Goal: Task Accomplishment & Management: Manage account settings

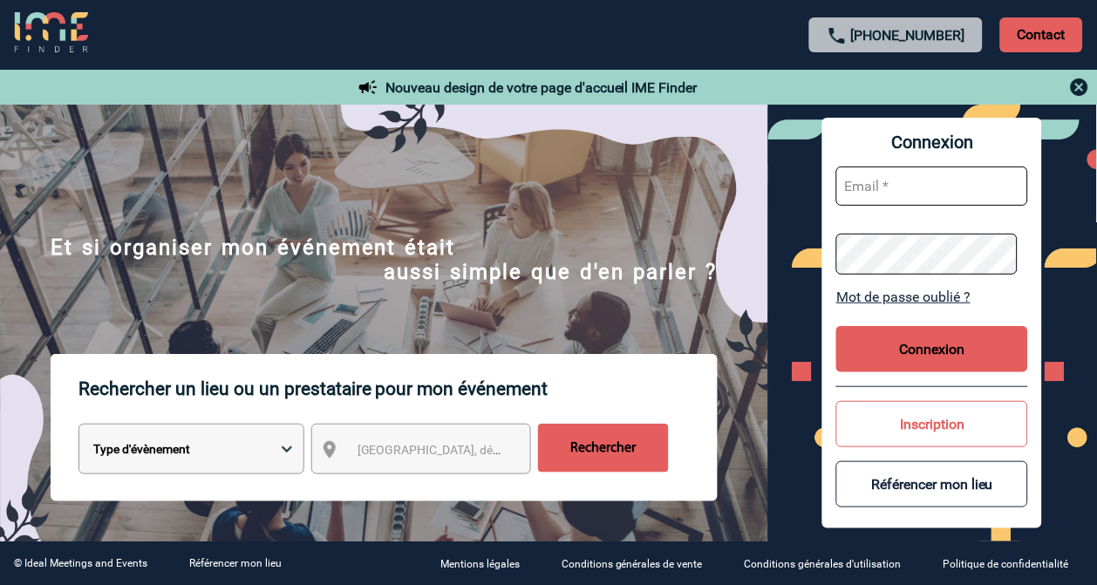
type input "vkalb@ime-groupe.com"
click at [940, 320] on div "Connexion vkalb@ime-groupe.com Mot de passe oublié ? Connexion Inscription Réfé…" at bounding box center [933, 323] width 220 height 410
click at [930, 345] on button "Connexion" at bounding box center [933, 349] width 192 height 46
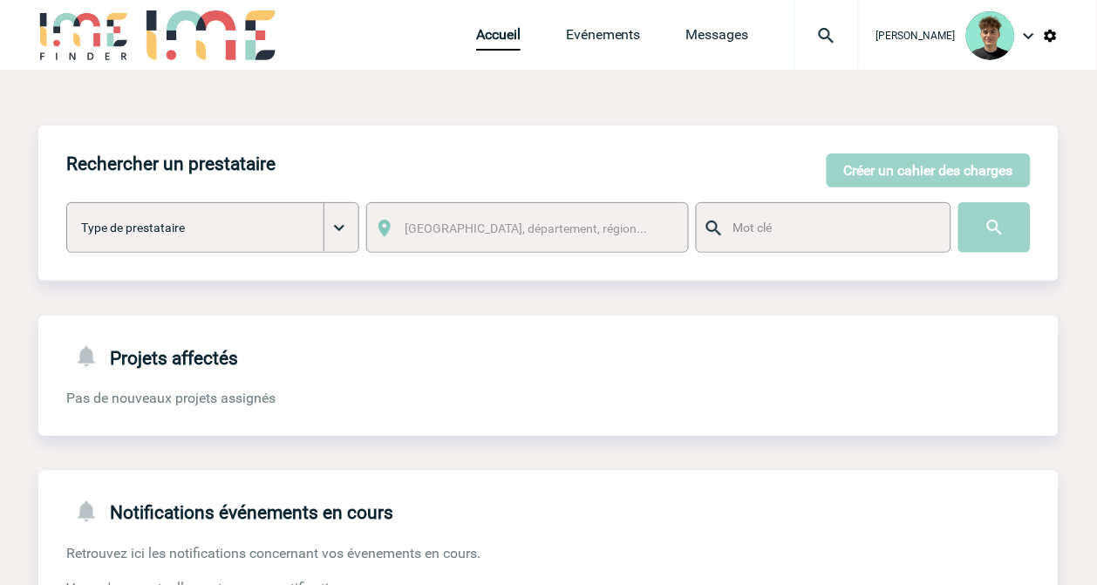
click at [858, 33] on img at bounding box center [827, 35] width 63 height 21
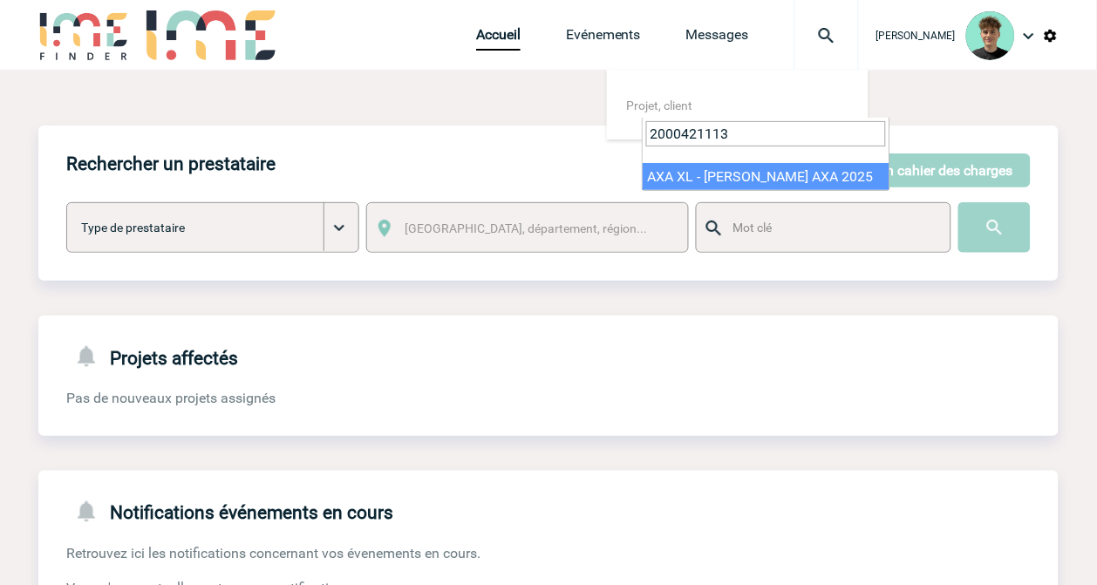
type input "2000421113"
select select "20614"
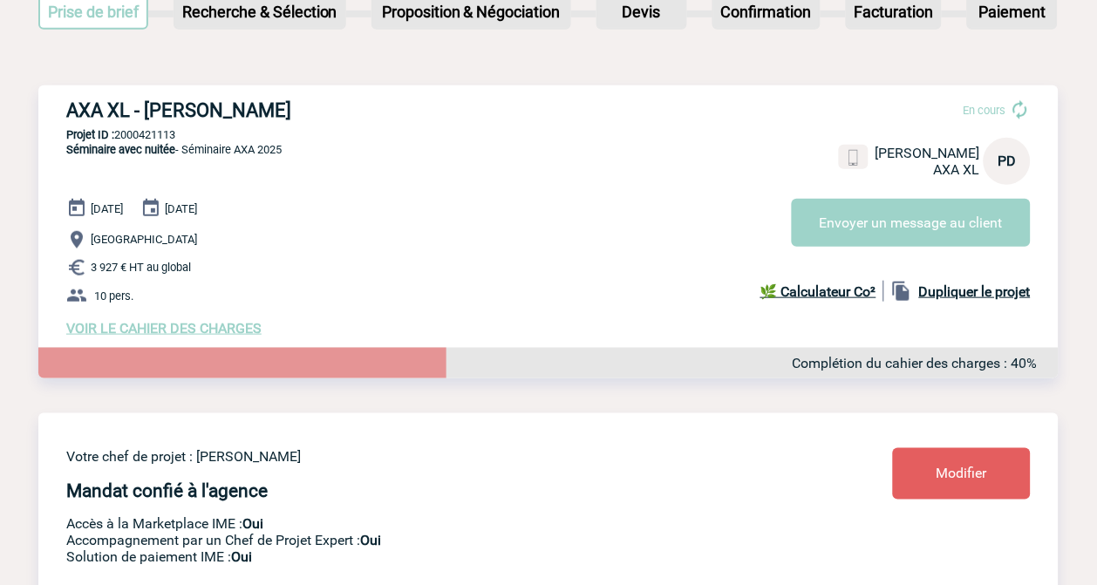
scroll to position [194, 0]
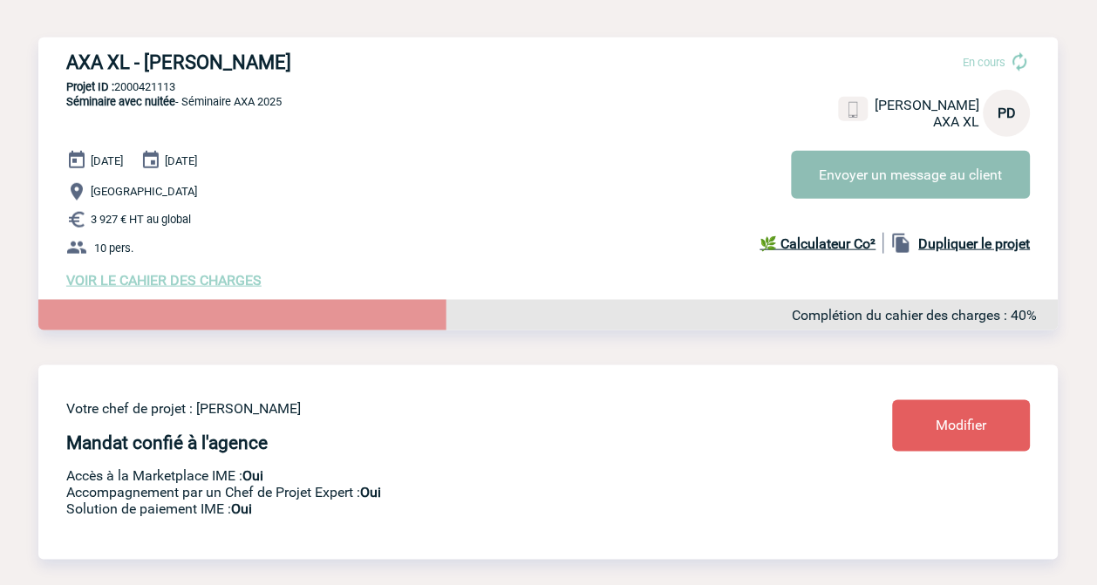
click at [937, 155] on button "Envoyer un message au client" at bounding box center [911, 175] width 239 height 48
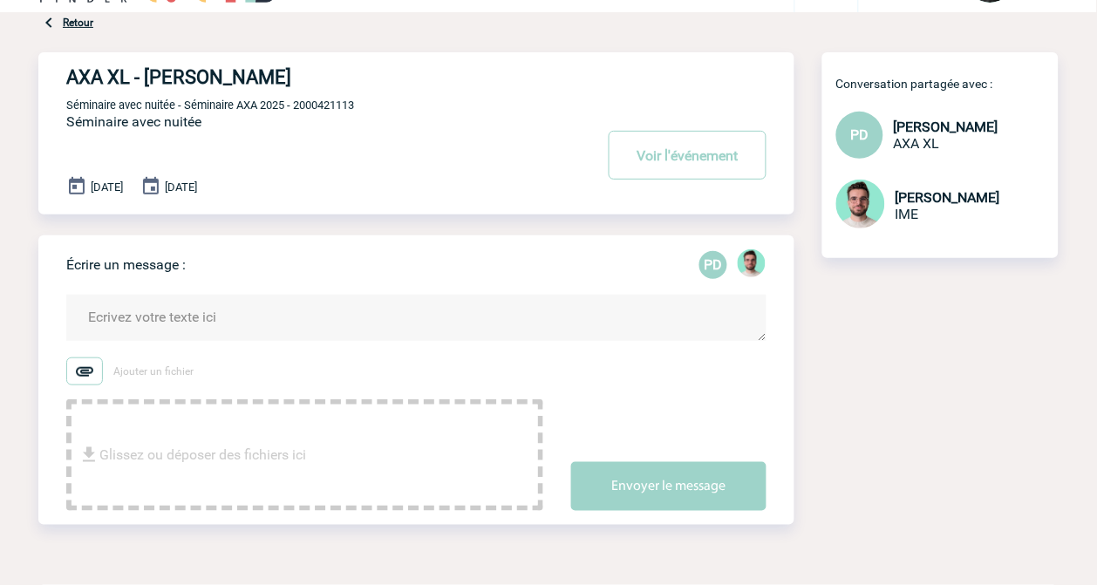
scroll to position [112, 0]
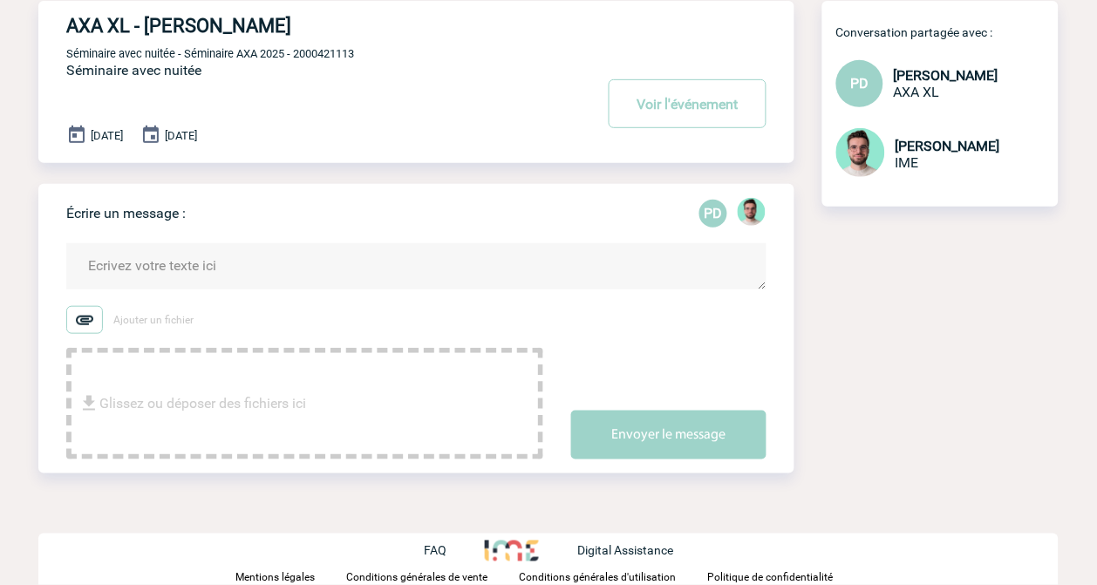
click at [987, 329] on div "AXA XL - Paul DE TORRES Voir l'événement Séminaire avec nuitée - Séminaire AXA …" at bounding box center [548, 258] width 1021 height 515
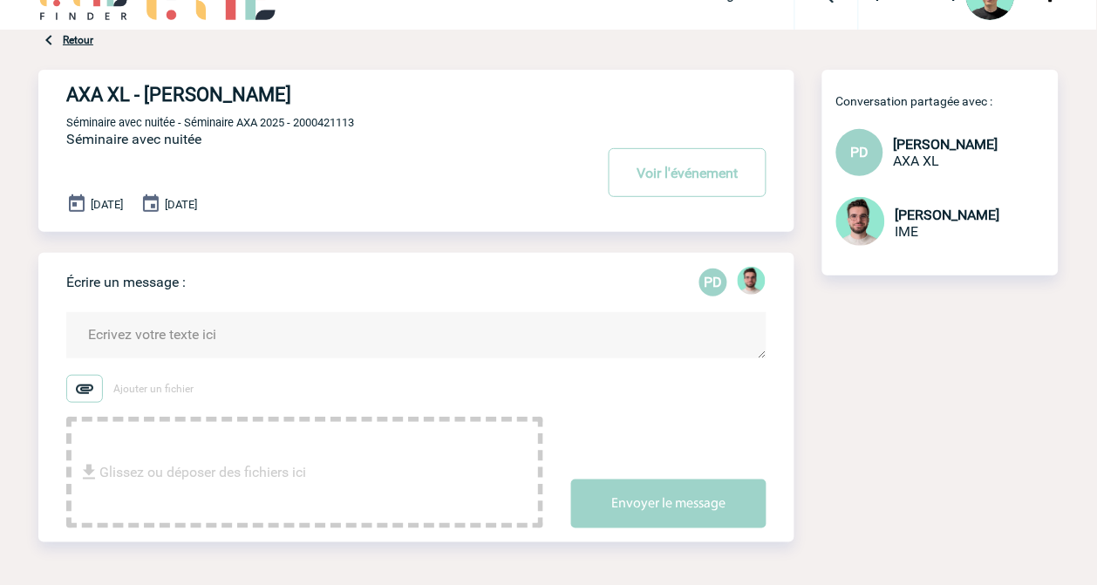
scroll to position [0, 0]
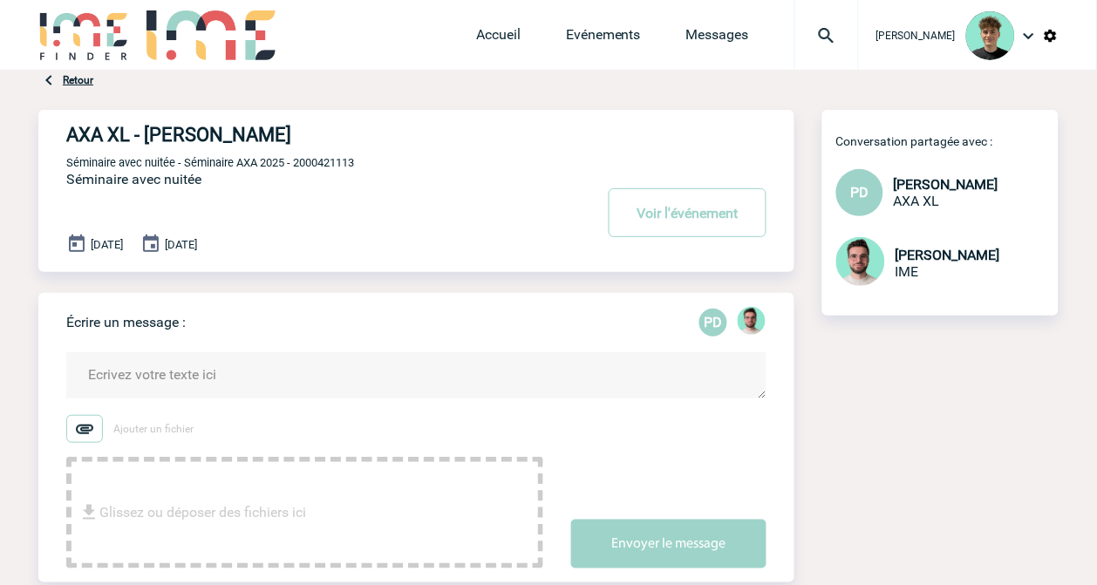
click at [90, 87] on div "Retour" at bounding box center [65, 80] width 55 height 21
click at [89, 85] on link "Retour" at bounding box center [78, 80] width 31 height 12
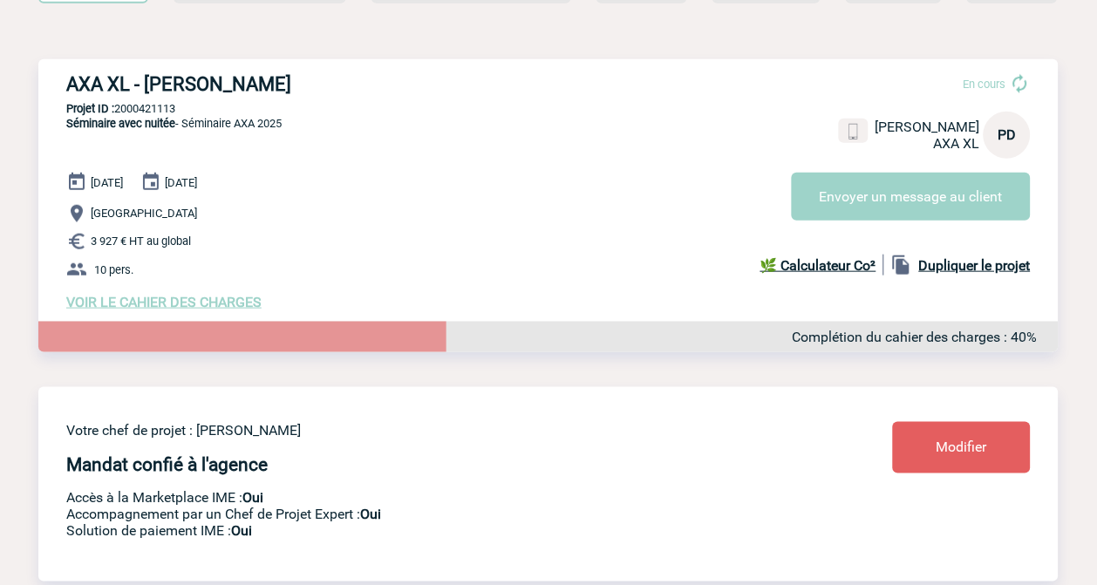
scroll to position [194, 0]
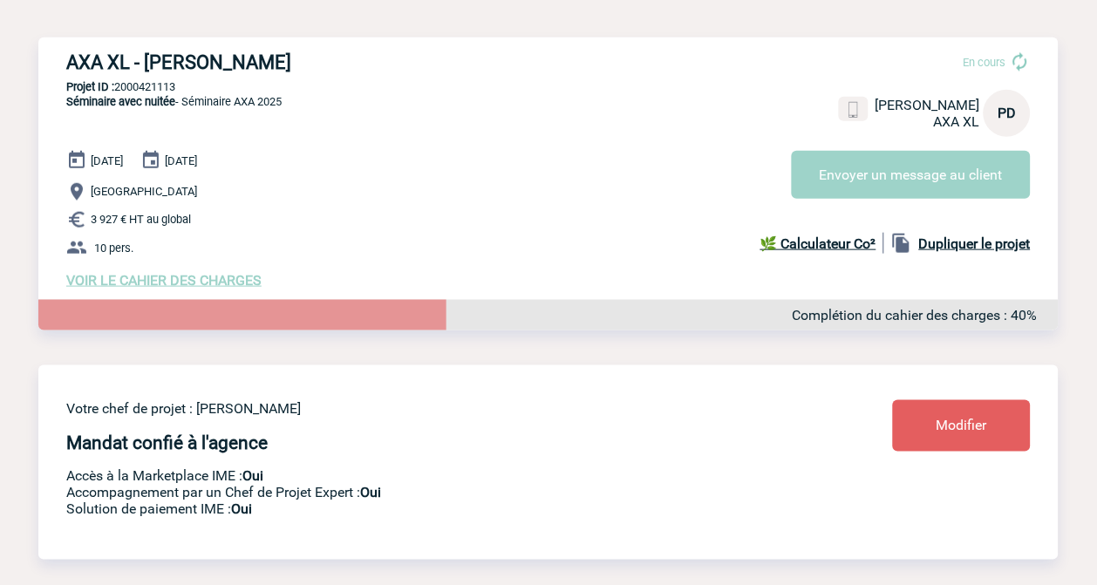
drag, startPoint x: 522, startPoint y: 242, endPoint x: 551, endPoint y: 207, distance: 45.8
click at [522, 242] on p "10 pers." at bounding box center [562, 247] width 993 height 21
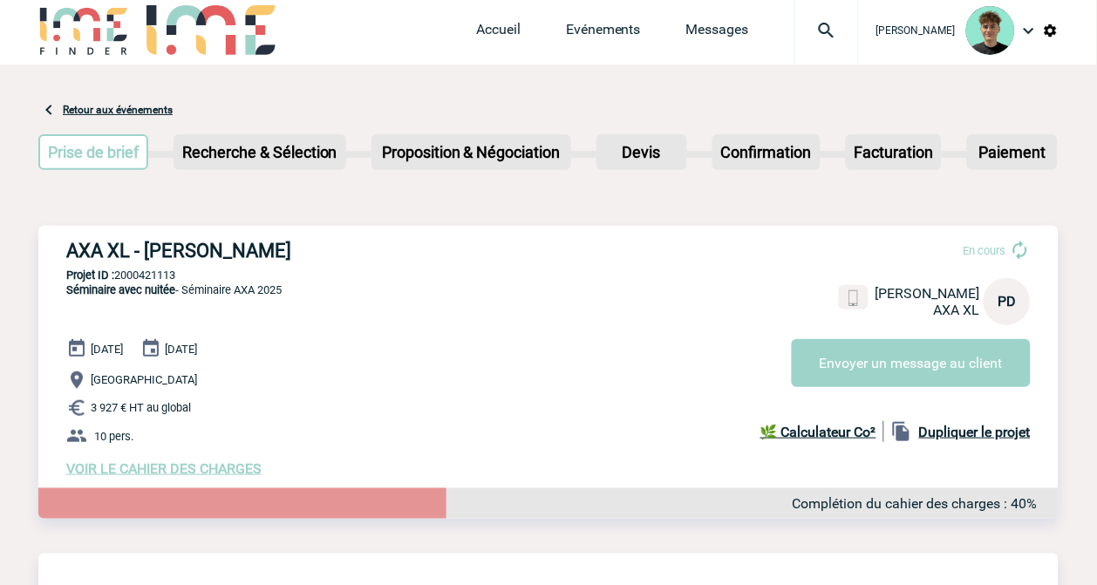
scroll to position [0, 0]
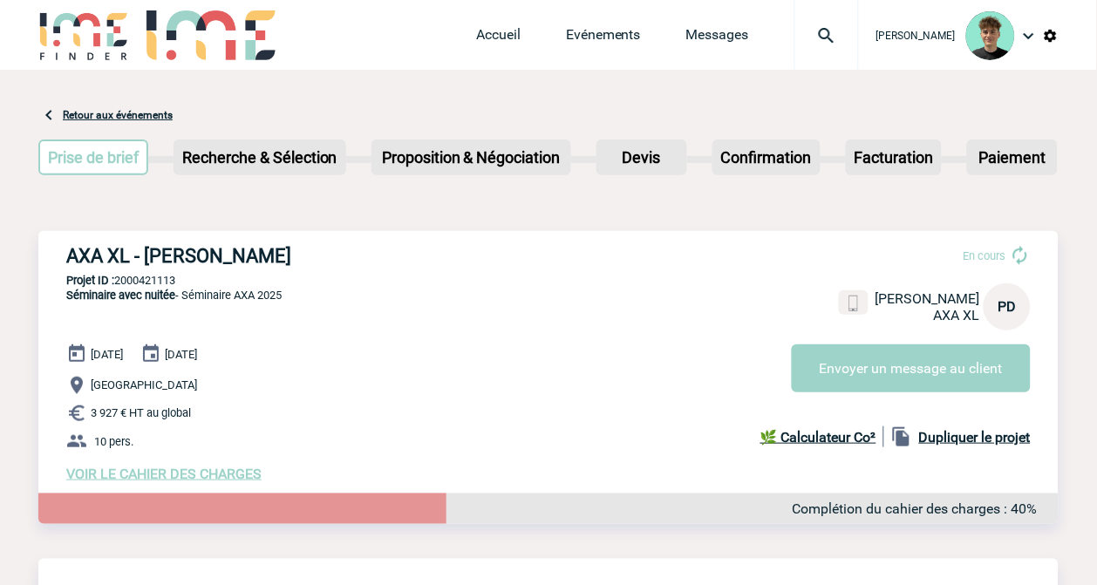
click at [844, 35] on img at bounding box center [827, 35] width 63 height 21
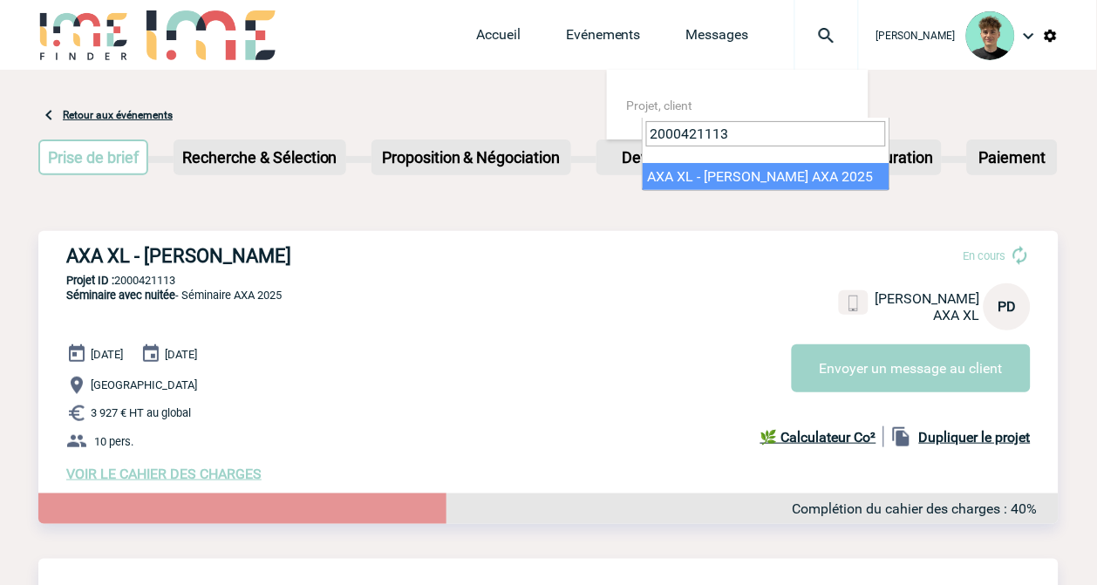
type input "2000421113"
select select "20614"
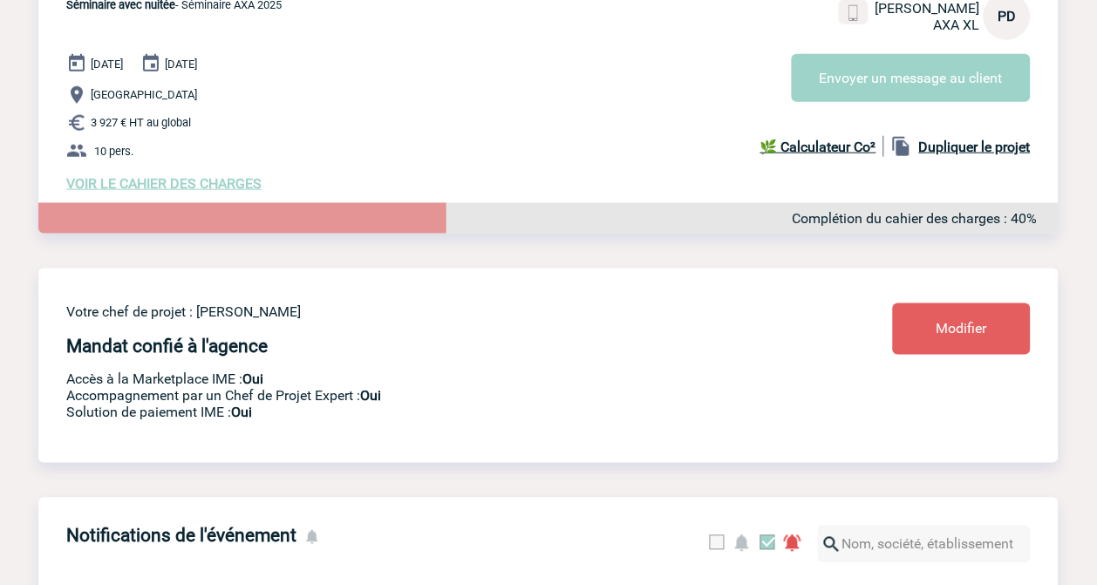
click at [596, 215] on div "Complétion du cahier des charges : 40%" at bounding box center [548, 218] width 1021 height 31
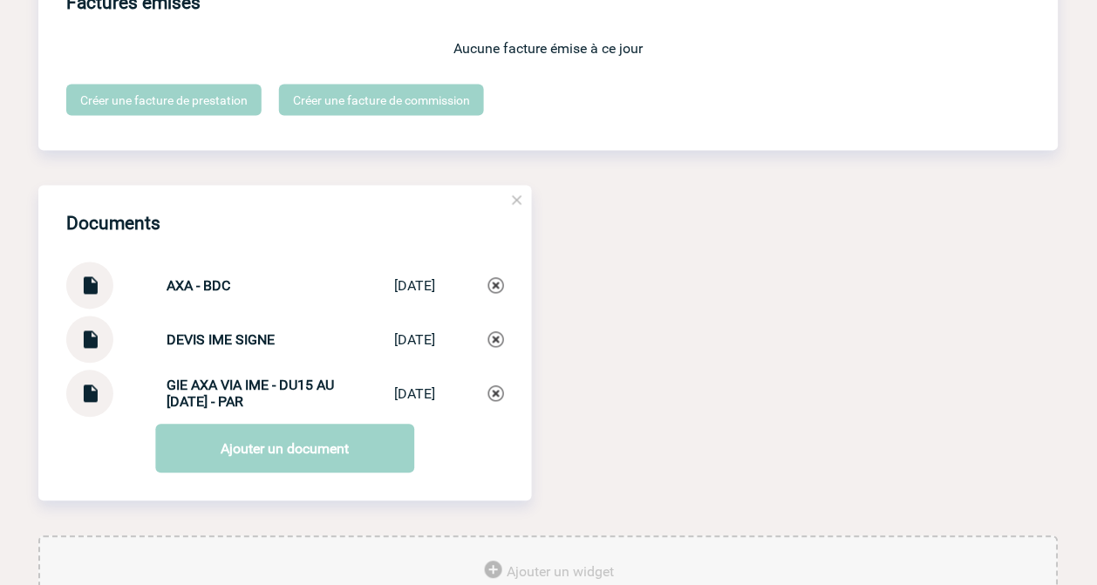
scroll to position [1746, 0]
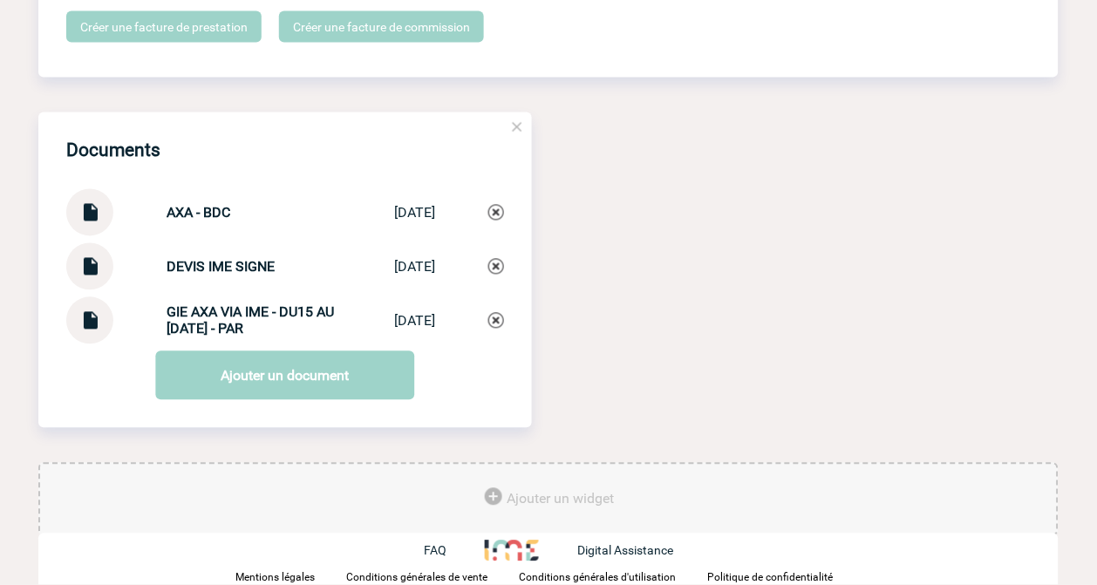
click at [161, 195] on div "AXA - BDC AXA - BDC [DATE]" at bounding box center [285, 212] width 438 height 47
click at [174, 221] on strong "AXA - BDC" at bounding box center [199, 213] width 64 height 17
click at [79, 318] on img at bounding box center [90, 314] width 23 height 34
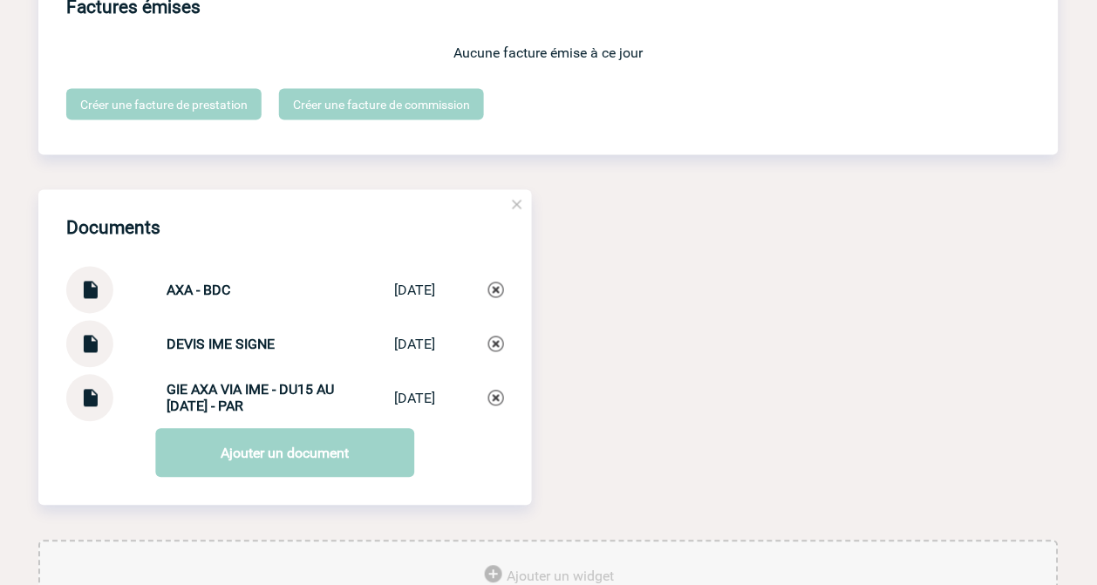
scroll to position [1454, 0]
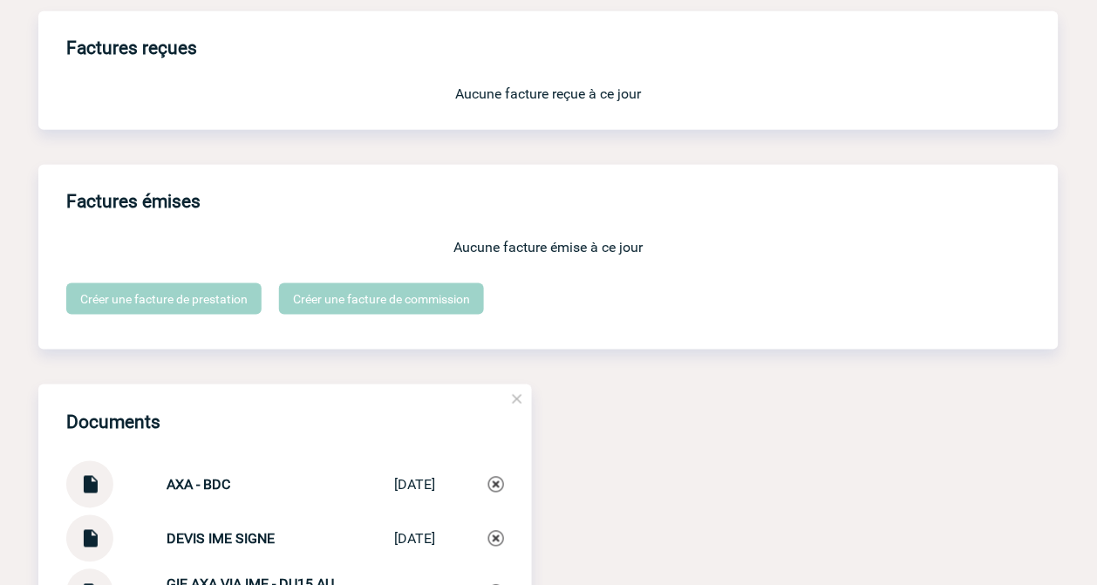
click at [633, 346] on div "Factures émises Aucune facture émise à ce jour Créer une facture de prestation …" at bounding box center [548, 257] width 1021 height 185
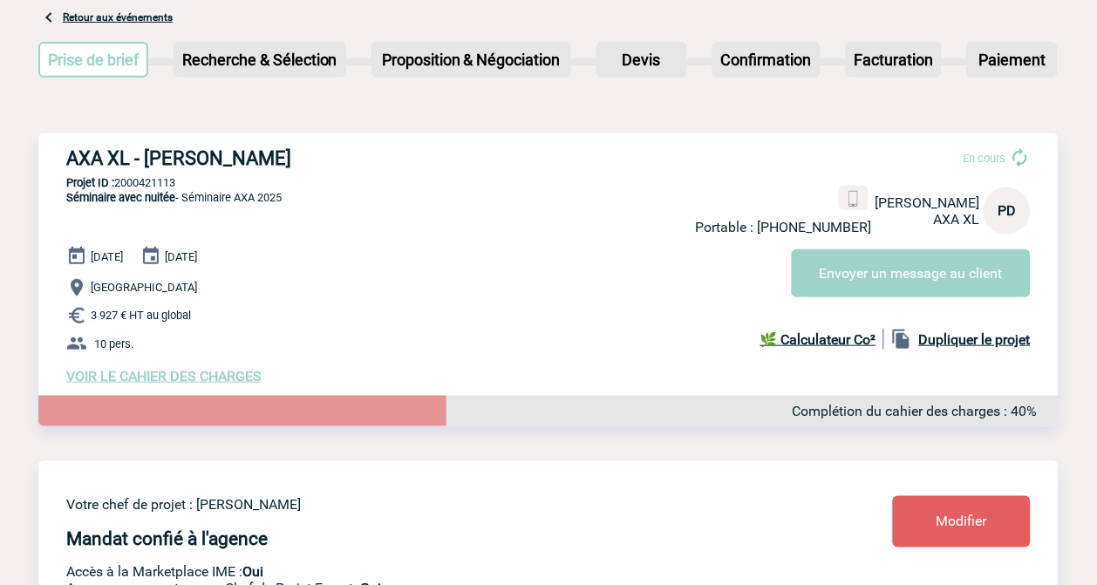
scroll to position [0, 0]
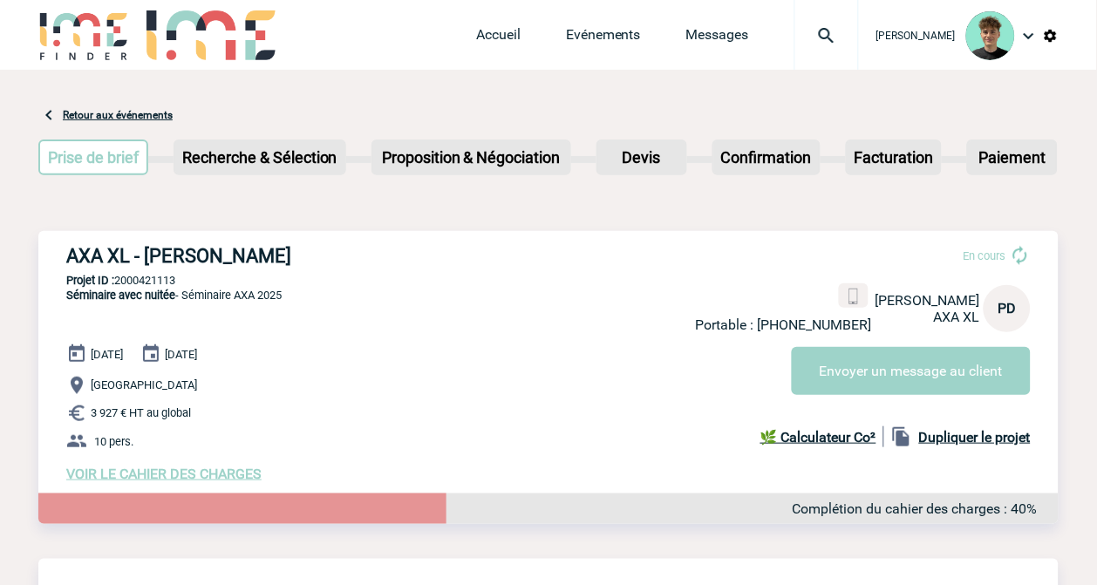
click at [841, 41] on img at bounding box center [827, 35] width 63 height 21
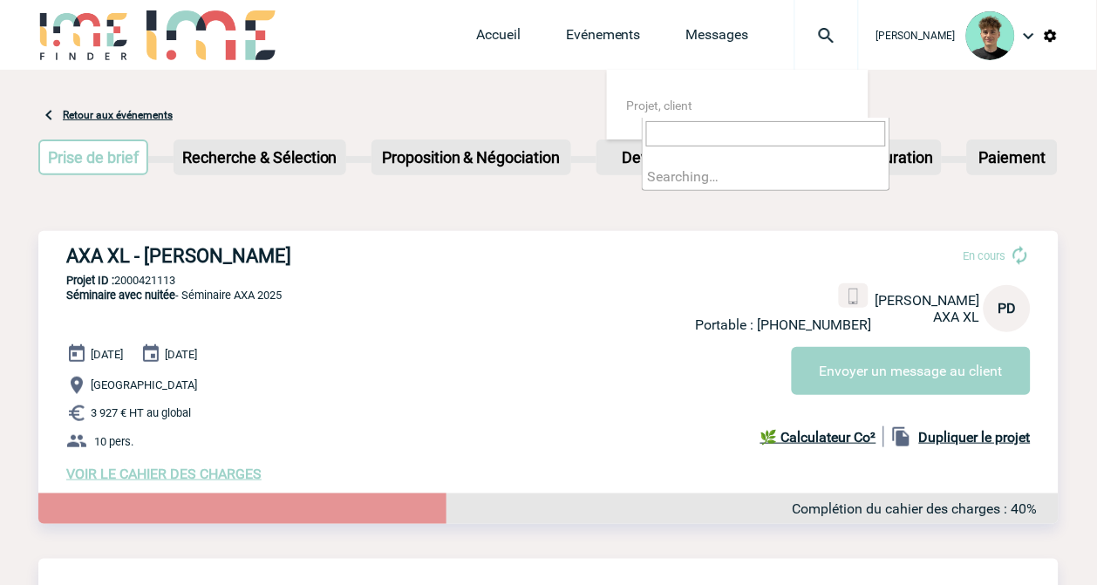
type input "2000421753"
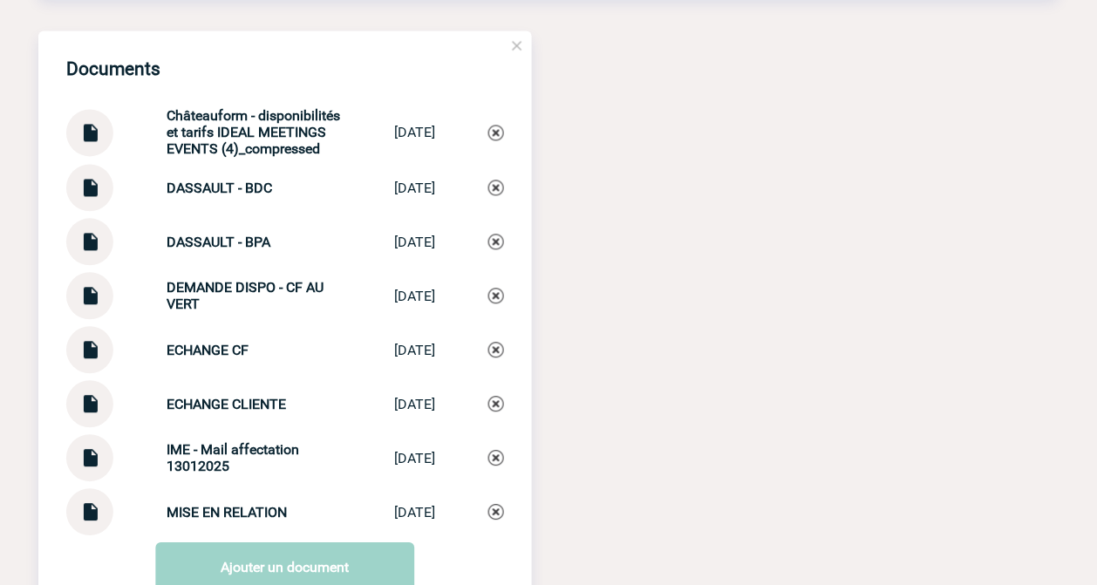
scroll to position [1841, 0]
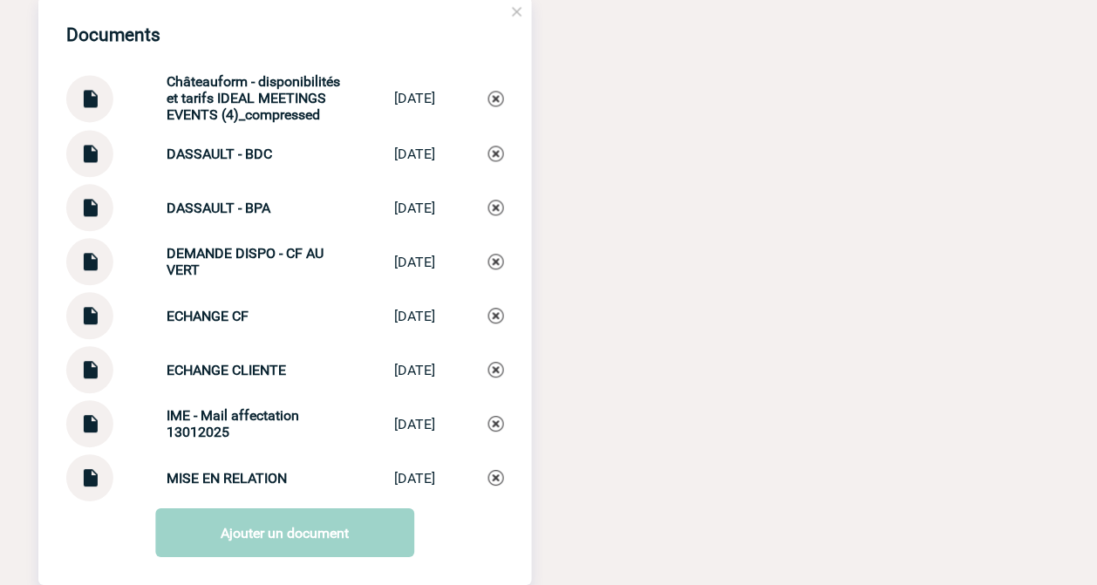
click at [632, 243] on div "Documents Châteauform - disponibilités et tarifs IDEAL MEETINGS EVENTS (4)_comp…" at bounding box center [548, 309] width 1021 height 624
click at [96, 381] on img at bounding box center [90, 364] width 23 height 34
click at [92, 489] on img at bounding box center [90, 472] width 23 height 34
